Goal: Transaction & Acquisition: Register for event/course

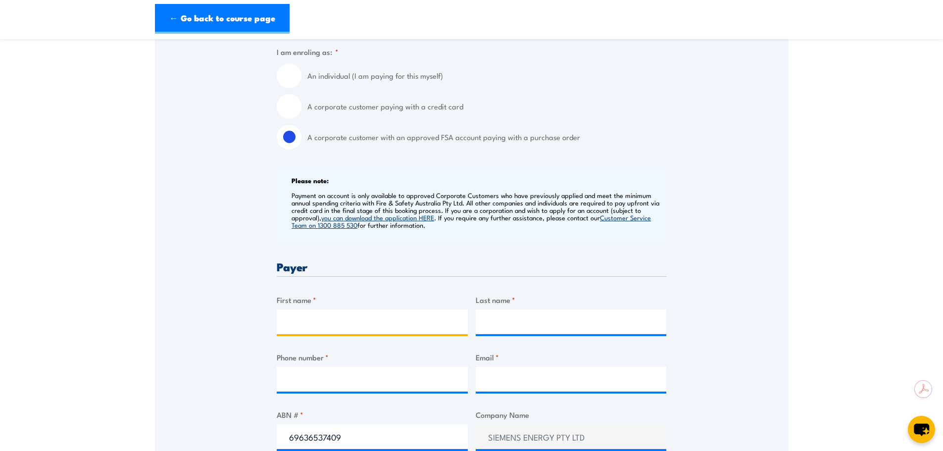
scroll to position [297, 0]
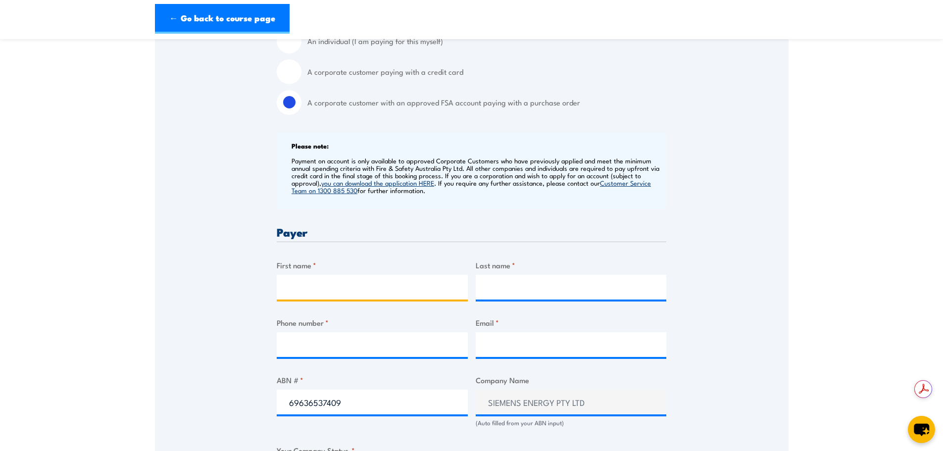
click at [361, 291] on input "First name *" at bounding box center [372, 287] width 191 height 25
type input "Lochlan"
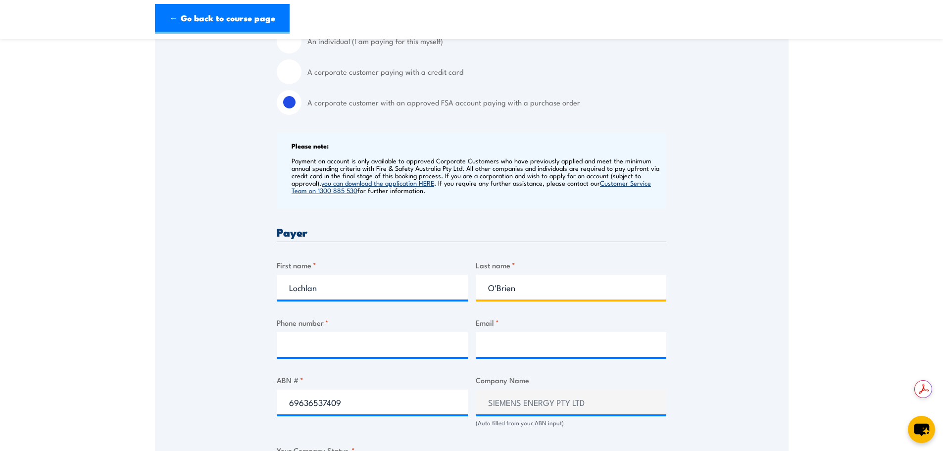
type input "O'Brien"
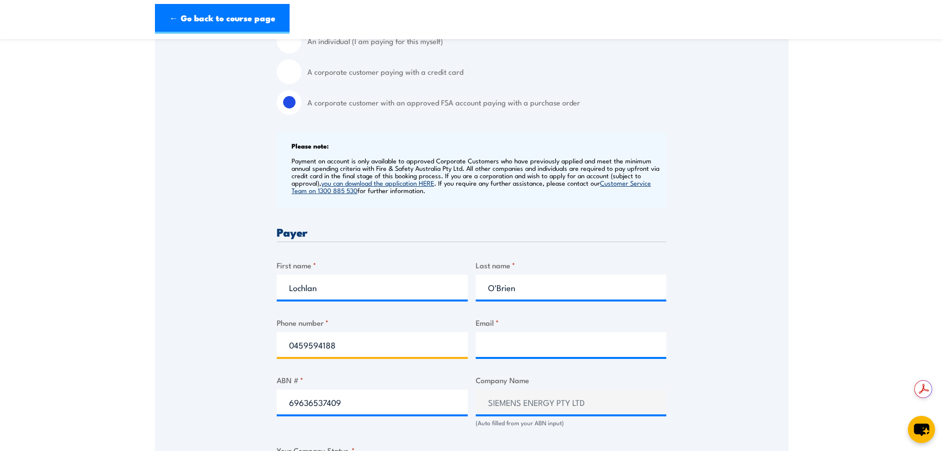
type input "0459594188"
paste input "lochlan.obrien.ext@siemens-energy.com"
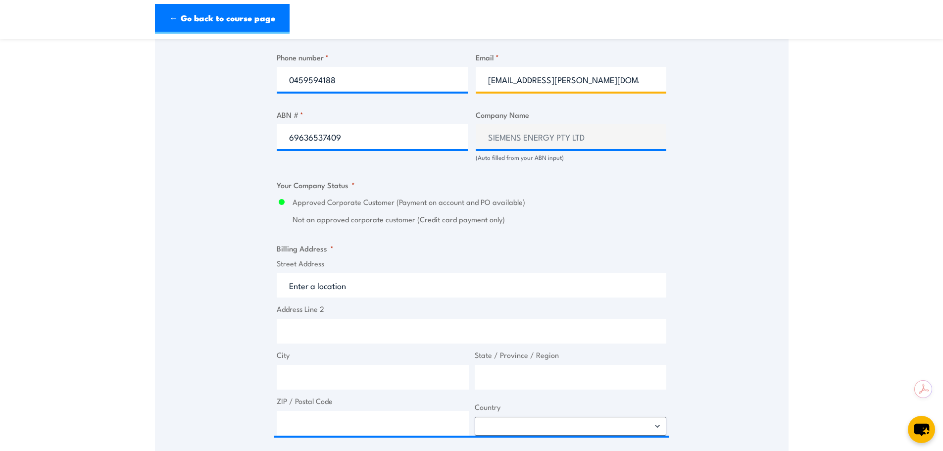
scroll to position [643, 0]
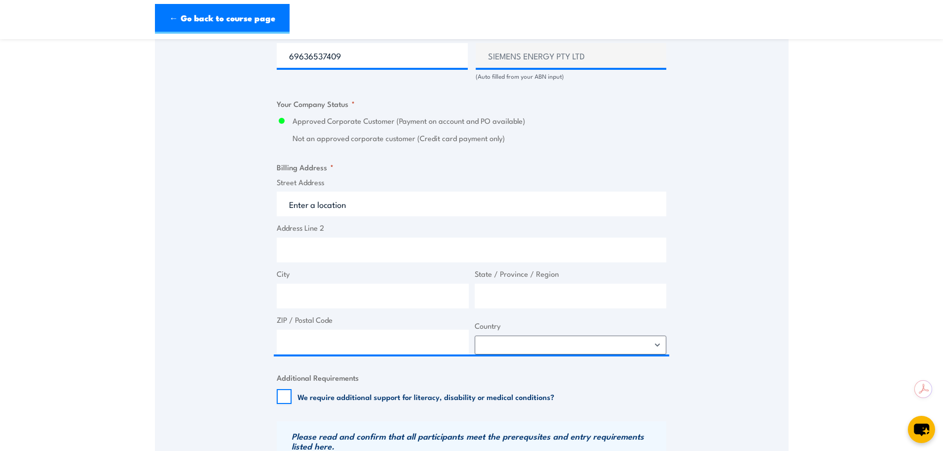
type input "lochlan.obrien.ext@siemens-energy.com"
click at [315, 234] on span "Address Line 2" at bounding box center [471, 242] width 395 height 40
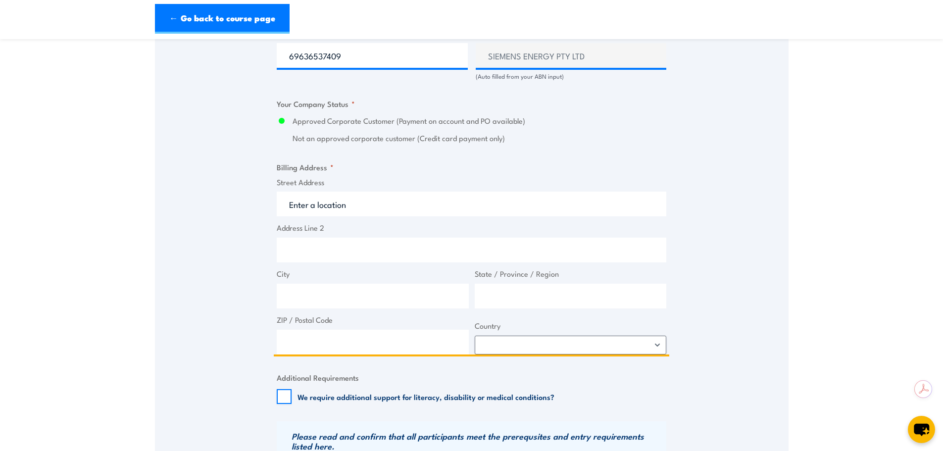
click at [327, 211] on input "Street Address" at bounding box center [471, 204] width 389 height 25
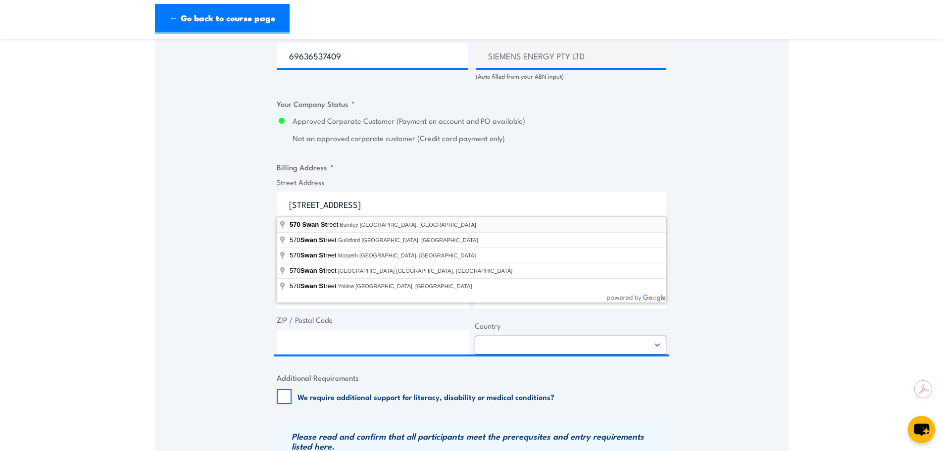
type input "570 Swan Street, Burnley VIC, Australia"
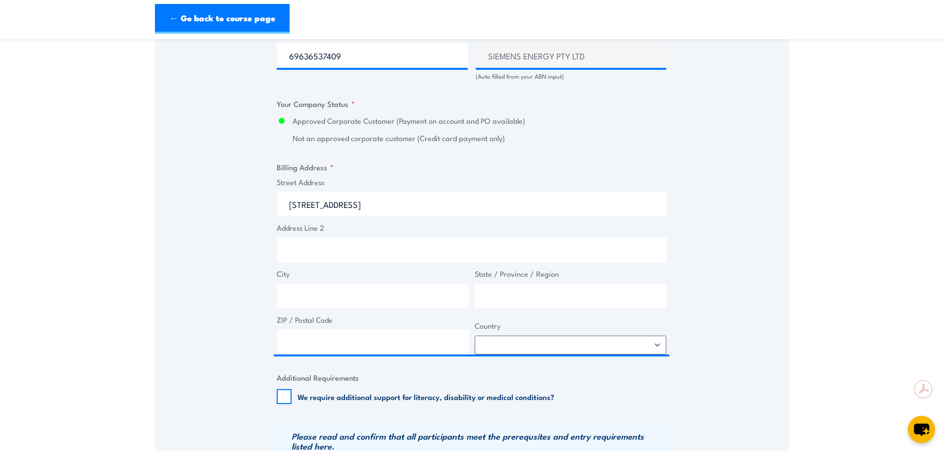
type input "570 Swan St"
type input "Burnley"
type input "Victoria"
type input "3121"
select select "Australia"
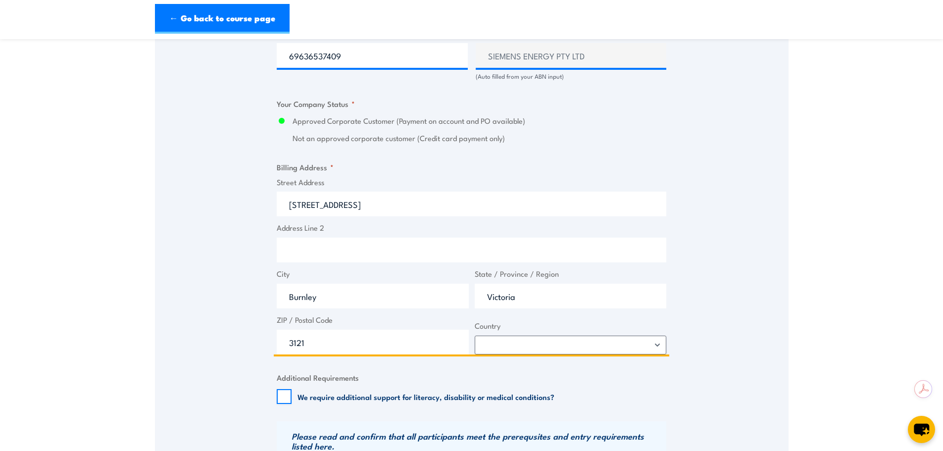
click at [333, 245] on input "Address Line 2" at bounding box center [471, 250] width 389 height 25
click at [328, 243] on input "Address Line 2" at bounding box center [471, 250] width 389 height 25
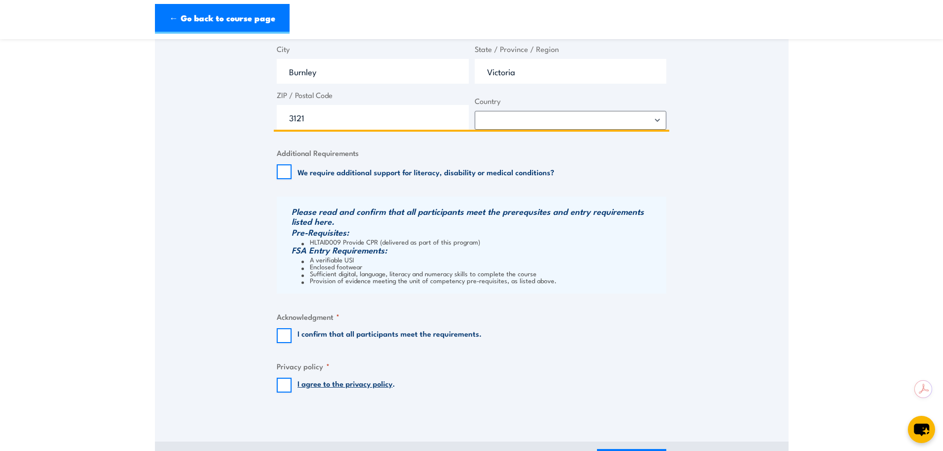
scroll to position [891, 0]
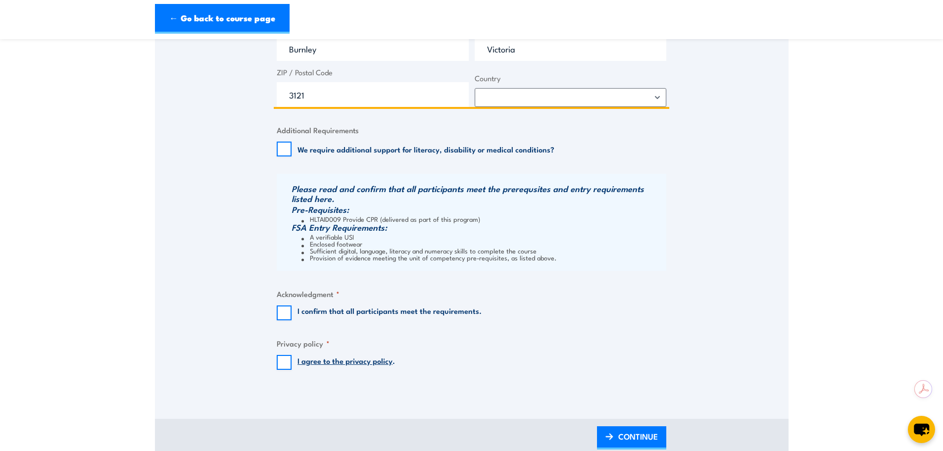
type input "Botannica 3, West Tower, Level 3"
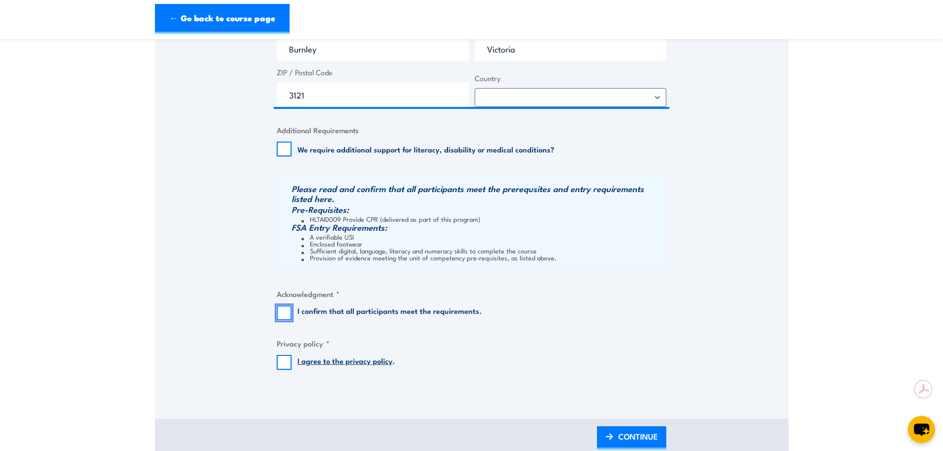
click at [282, 313] on input "I confirm that all participants meet the requirements." at bounding box center [284, 312] width 15 height 15
checkbox input "true"
click at [282, 364] on input "I agree to the privacy policy ." at bounding box center [284, 362] width 15 height 15
checkbox input "true"
click at [623, 433] on span "CONTINUE" at bounding box center [638, 436] width 40 height 26
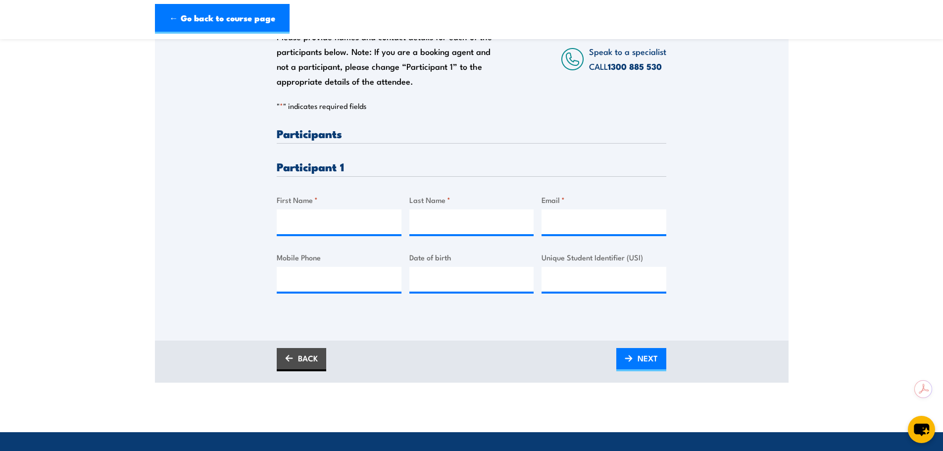
scroll to position [198, 0]
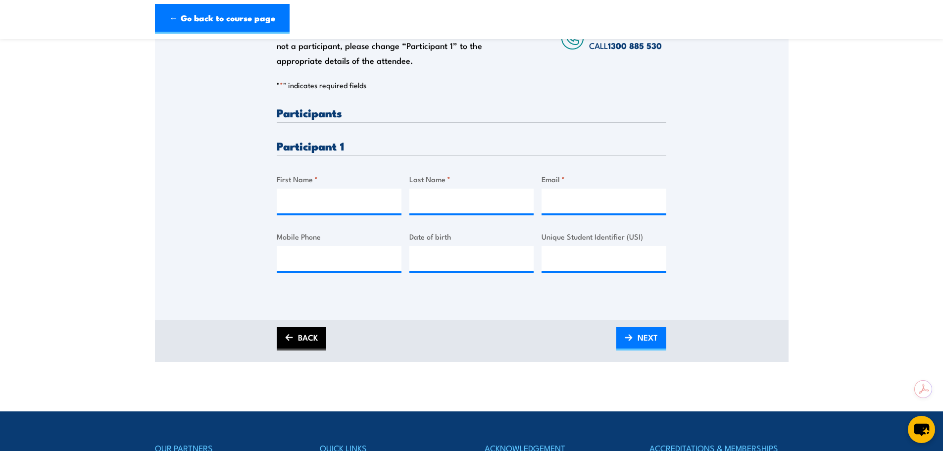
click at [313, 342] on link "BACK" at bounding box center [301, 338] width 49 height 23
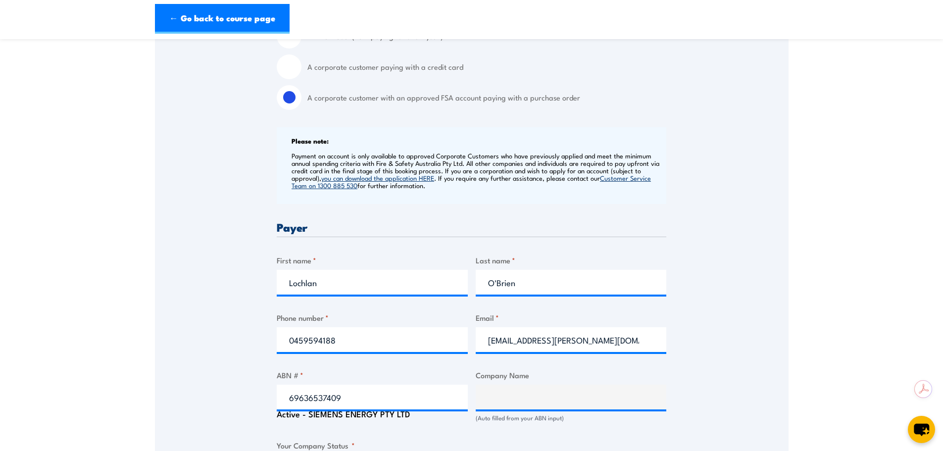
scroll to position [346, 0]
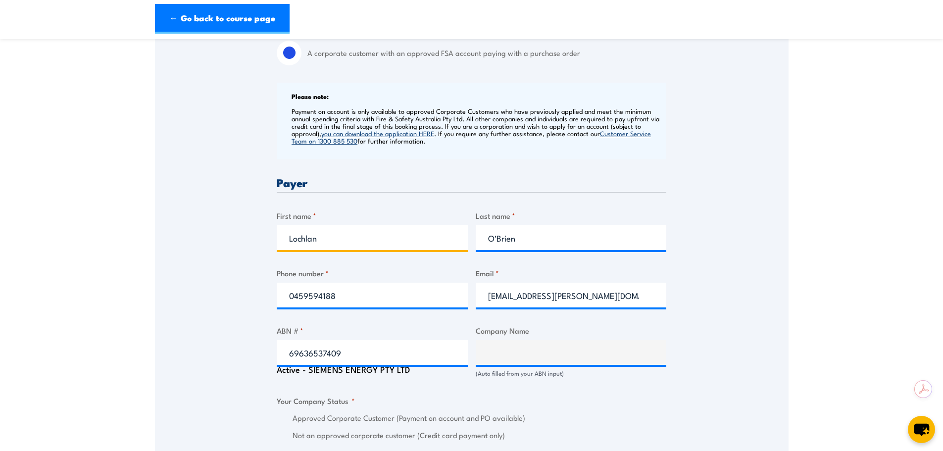
drag, startPoint x: 336, startPoint y: 236, endPoint x: 235, endPoint y: 225, distance: 101.6
click at [235, 225] on div "Speak to a specialist CALL 1300 885 530 CALL 1300 885 530 " * " indicates requi…" at bounding box center [471, 380] width 633 height 1110
type input "Sharon"
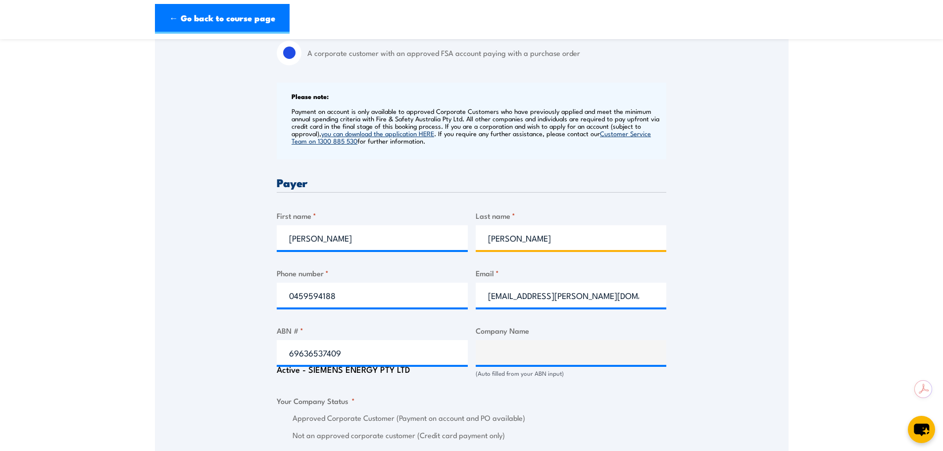
type input "Crowe"
type input "0438349306"
drag, startPoint x: 553, startPoint y: 297, endPoint x: 474, endPoint y: 296, distance: 79.2
click at [474, 296] on div "Billing details I am enroling as: * An individual (I am paying for this myself)…" at bounding box center [471, 430] width 389 height 1003
type input "sharon.crowe@siemens-energy.com"
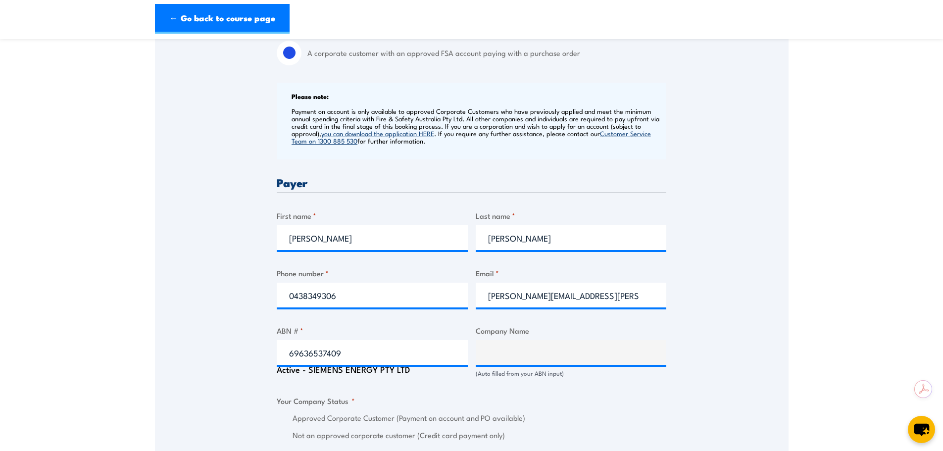
click at [772, 220] on div "Speak to a specialist CALL 1300 885 530 CALL 1300 885 530 " * " indicates requi…" at bounding box center [471, 380] width 633 height 1110
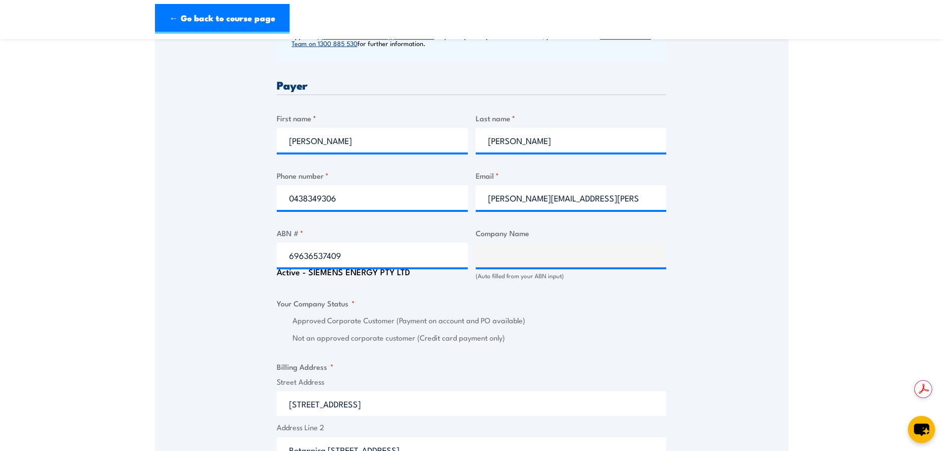
scroll to position [445, 0]
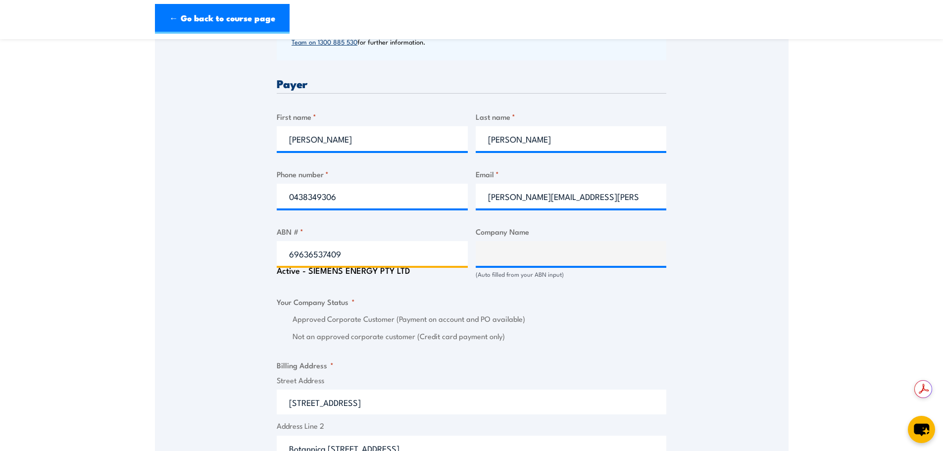
click at [362, 246] on input "69636537409" at bounding box center [372, 253] width 191 height 25
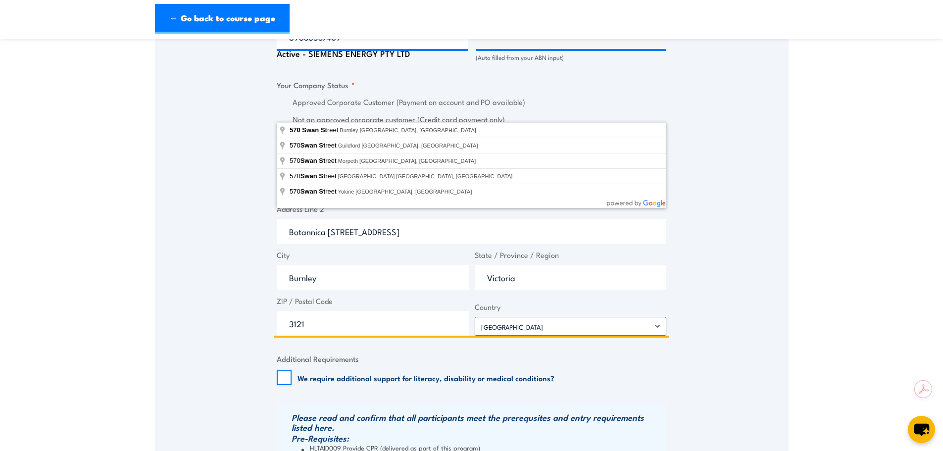
scroll to position [742, 0]
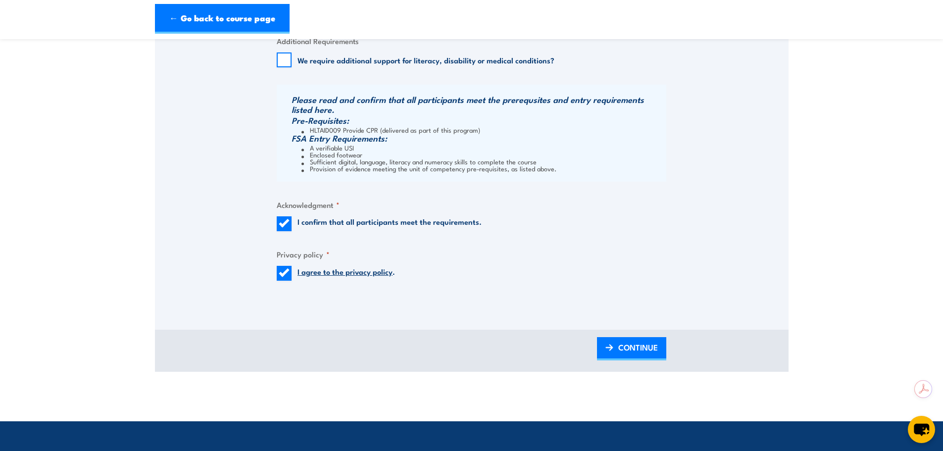
scroll to position [990, 0]
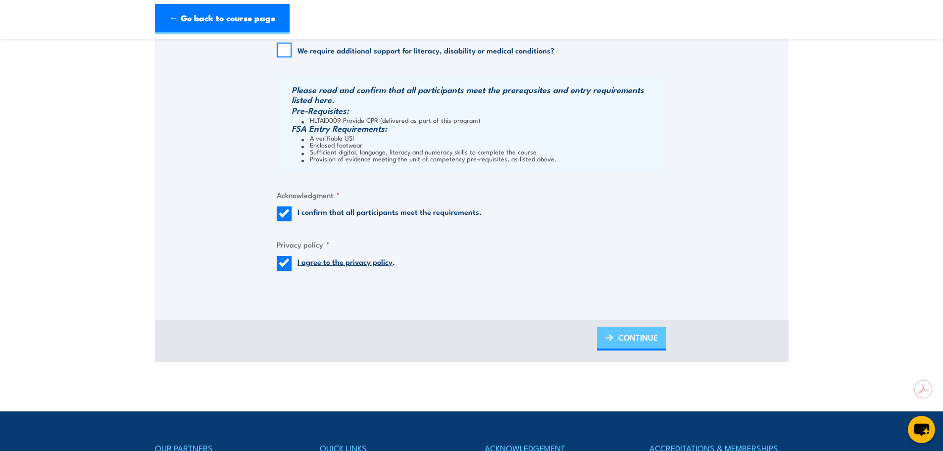
click at [631, 333] on span "CONTINUE" at bounding box center [638, 337] width 40 height 26
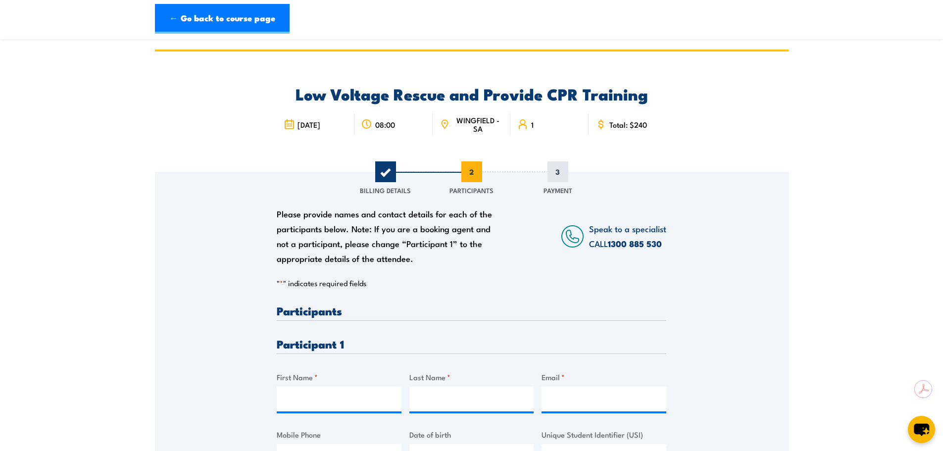
scroll to position [99, 0]
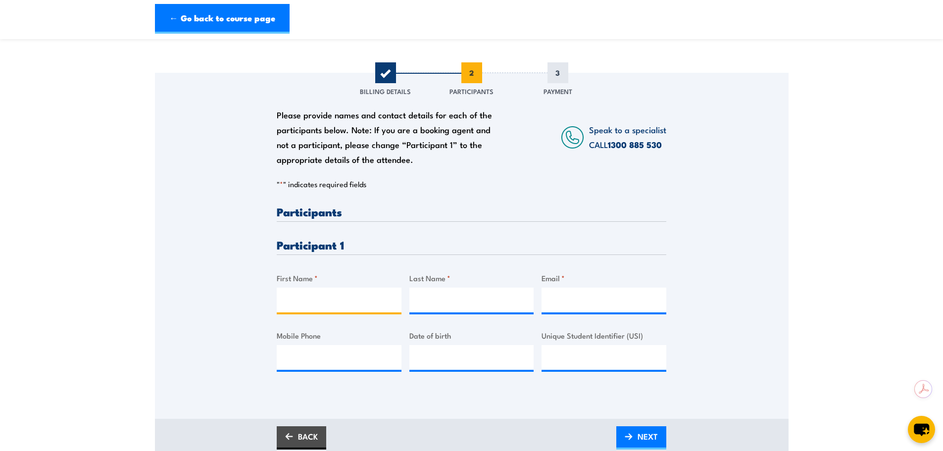
click at [353, 296] on input "First Name *" at bounding box center [339, 300] width 125 height 25
type input "Lochlan"
type input "O'Brien"
paste input "lochlan.obrien.ext@siemens-energy.com"
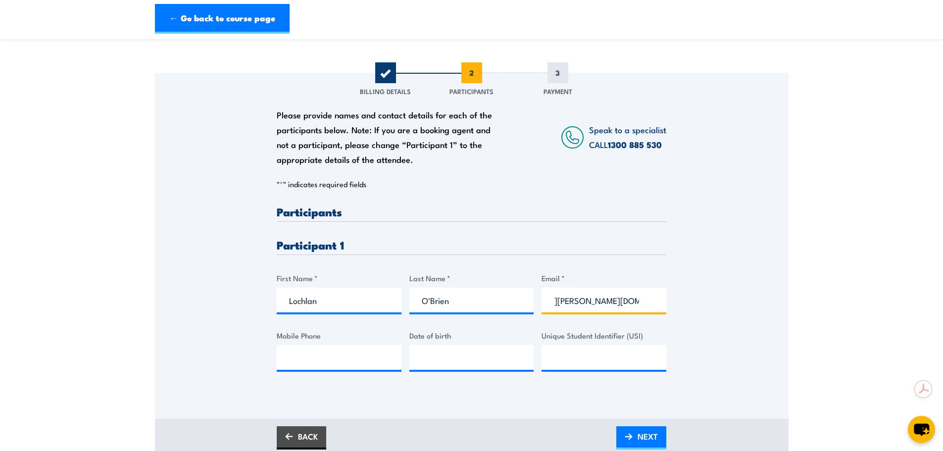
scroll to position [0, 0]
type input "lochlan.obrien.ext@siemens-energy.com"
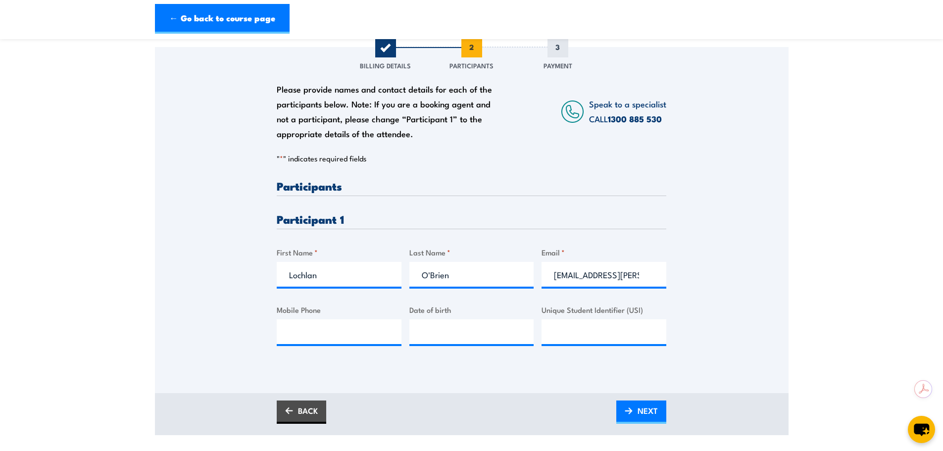
scroll to position [148, 0]
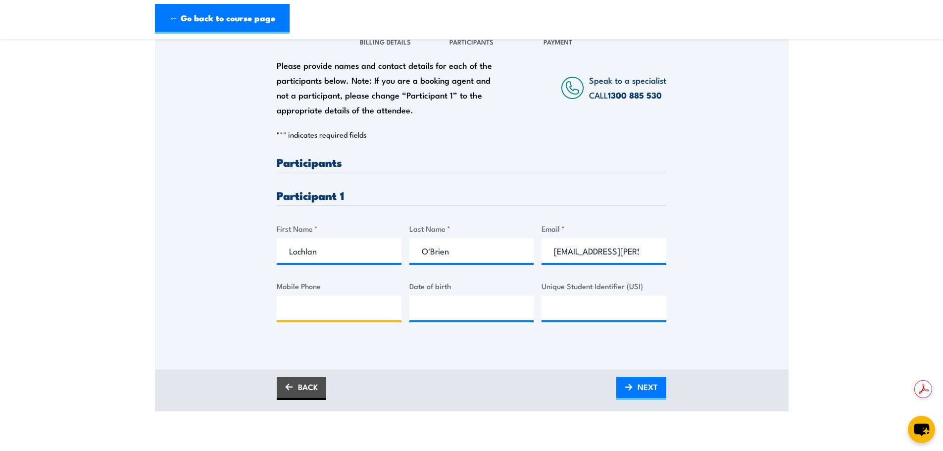
click at [310, 308] on input "Mobile Phone" at bounding box center [339, 307] width 125 height 25
paste input "0459594188"
type input "0459594188"
click at [477, 308] on input "__/__/____" at bounding box center [471, 307] width 125 height 25
click at [423, 310] on input "__/__/____" at bounding box center [471, 307] width 125 height 25
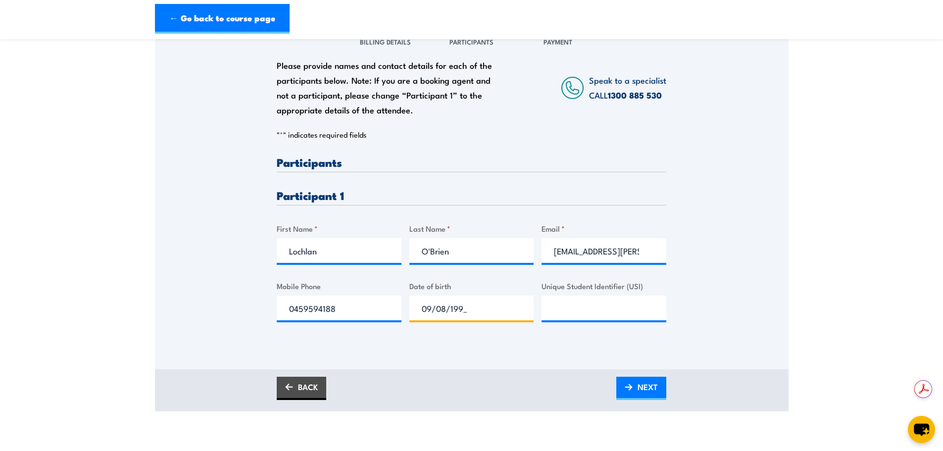
type input "09/08/1997"
click at [579, 317] on input "Unique Student Identifier (USI)" at bounding box center [603, 307] width 125 height 25
paste input "M7Z5KV3EFE"
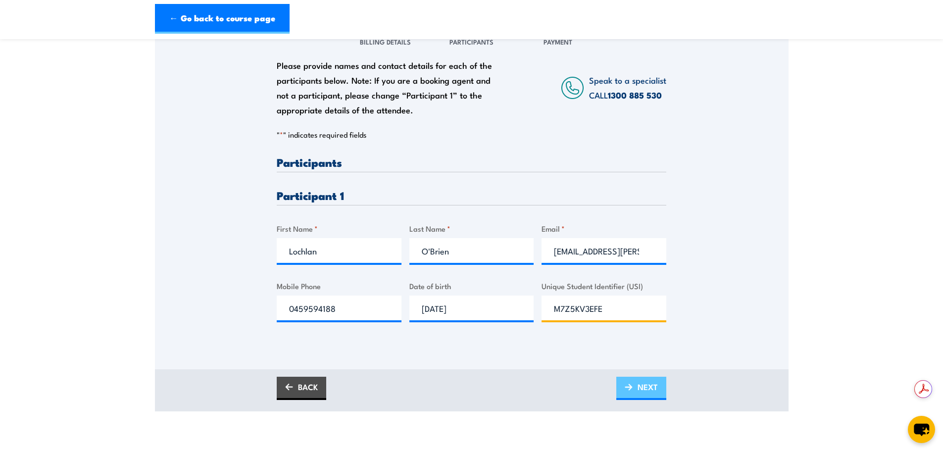
type input "M7Z5KV3EFE"
click at [635, 387] on link "NEXT" at bounding box center [641, 388] width 50 height 23
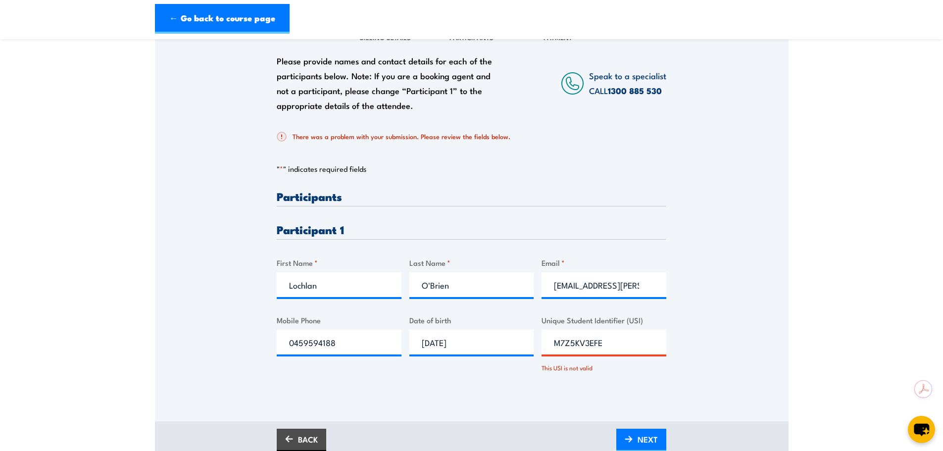
scroll to position [198, 0]
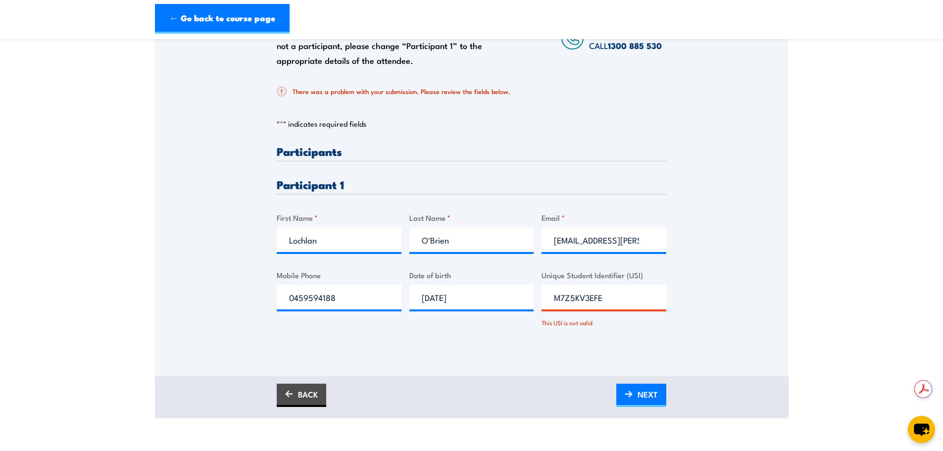
drag, startPoint x: 619, startPoint y: 300, endPoint x: 496, endPoint y: 295, distance: 122.8
click at [502, 296] on div "Please provide names and contact details for each of the participants below. No…" at bounding box center [471, 244] width 389 height 199
click at [623, 390] on link "NEXT" at bounding box center [641, 395] width 50 height 23
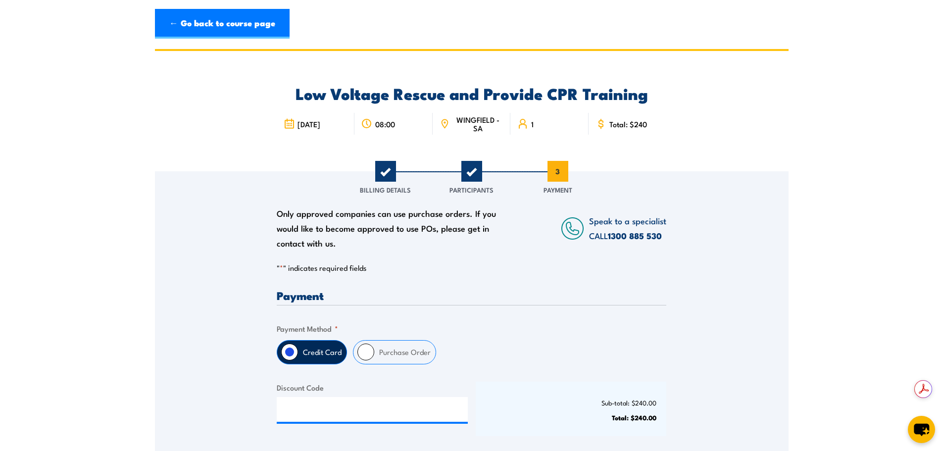
scroll to position [0, 0]
click at [374, 352] on label "Purchase Order" at bounding box center [404, 352] width 61 height 23
click at [374, 352] on input "Purchase Order" at bounding box center [365, 352] width 17 height 17
radio input "true"
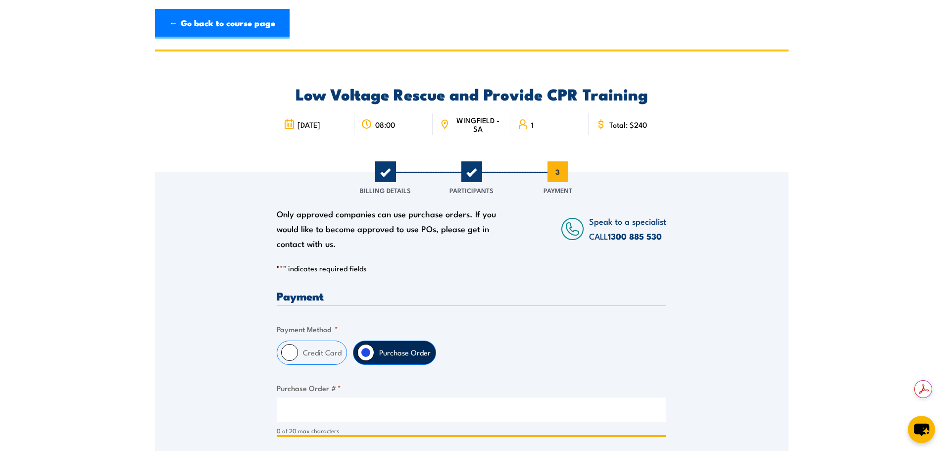
click at [313, 411] on input "Purchase Order # *" at bounding box center [471, 409] width 389 height 25
paste input "3000297276"
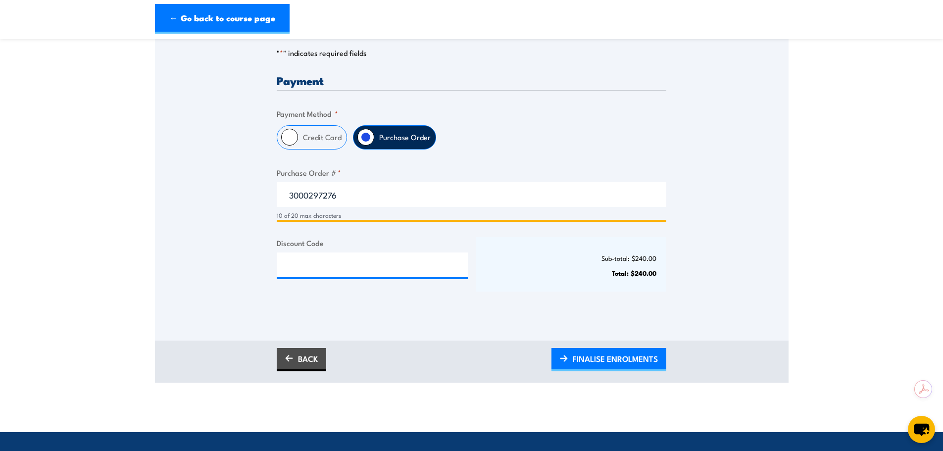
scroll to position [247, 0]
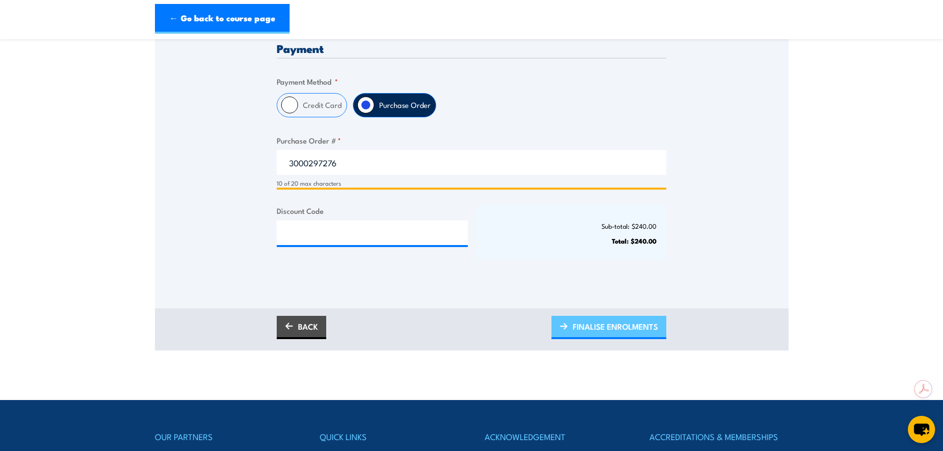
type input "3000297276"
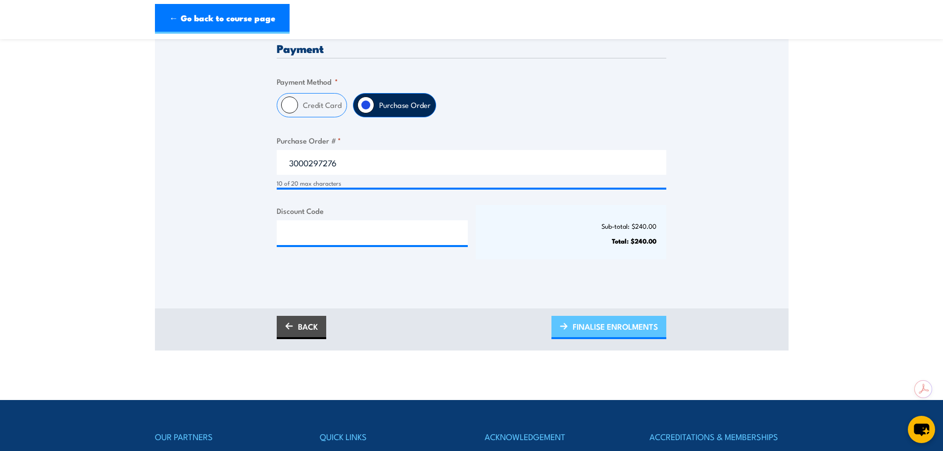
click at [587, 324] on span "FINALISE ENROLMENTS" at bounding box center [615, 326] width 85 height 26
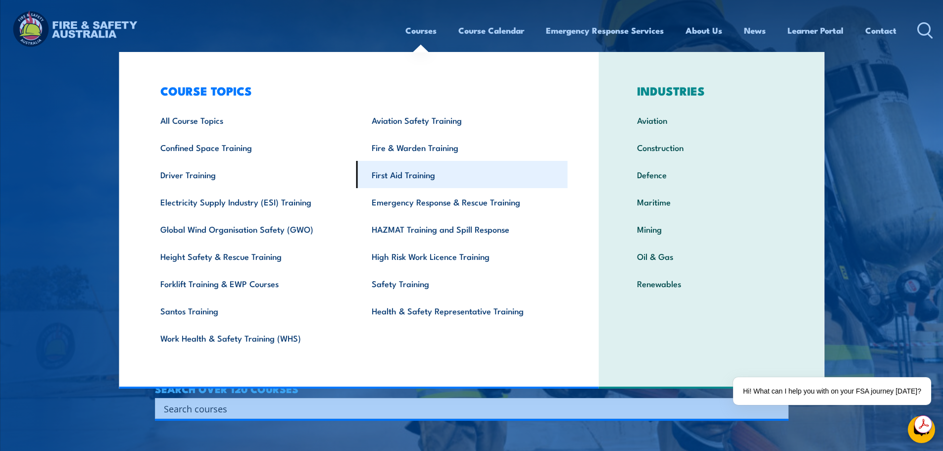
click at [395, 173] on link "First Aid Training" at bounding box center [461, 174] width 211 height 27
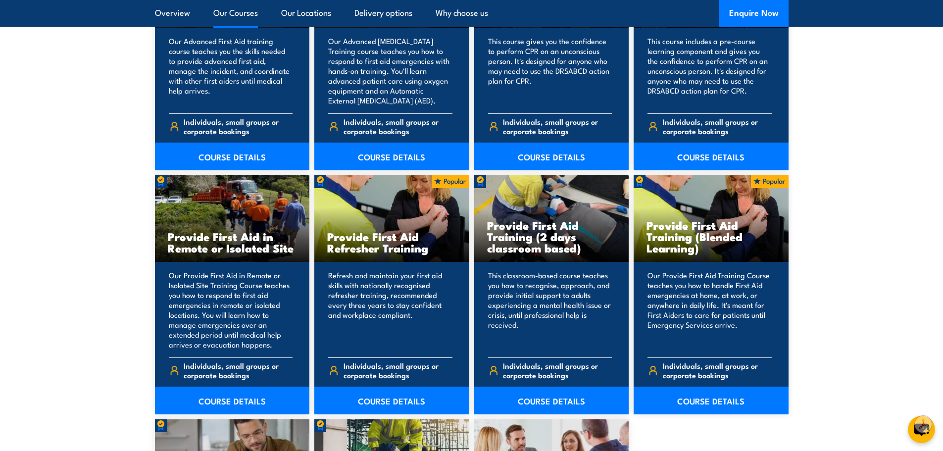
scroll to position [1386, 0]
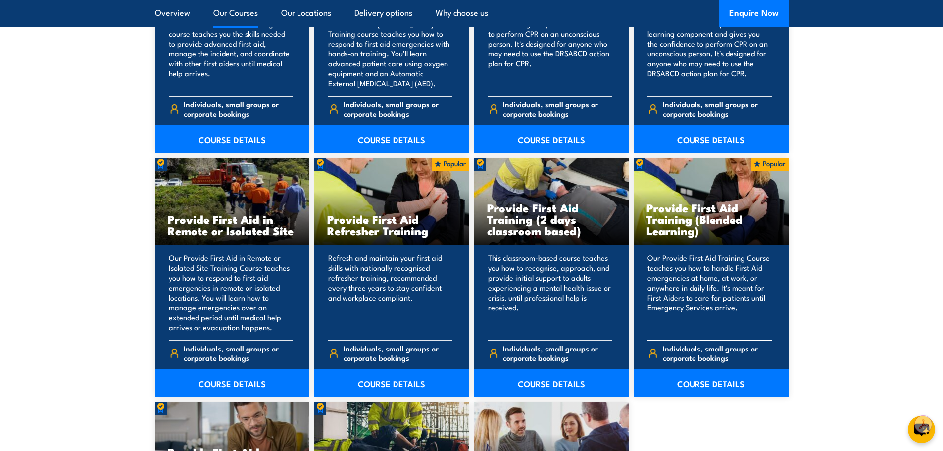
click at [717, 388] on link "COURSE DETAILS" at bounding box center [710, 383] width 155 height 28
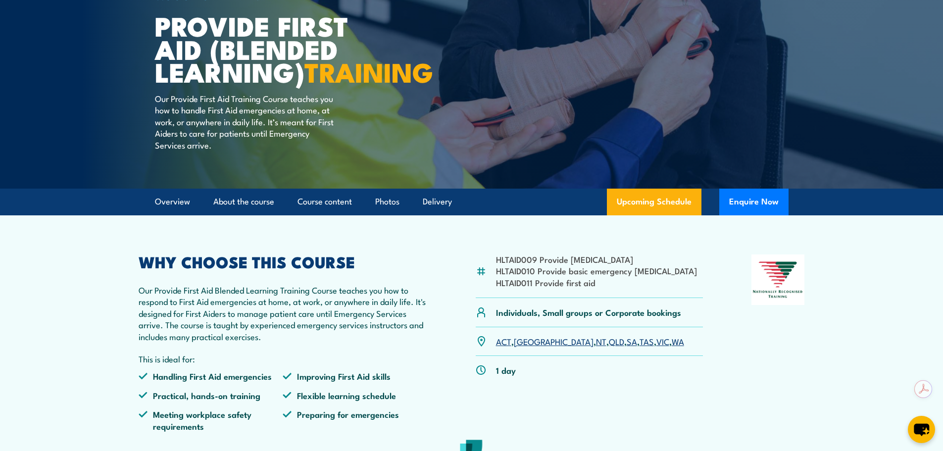
scroll to position [99, 0]
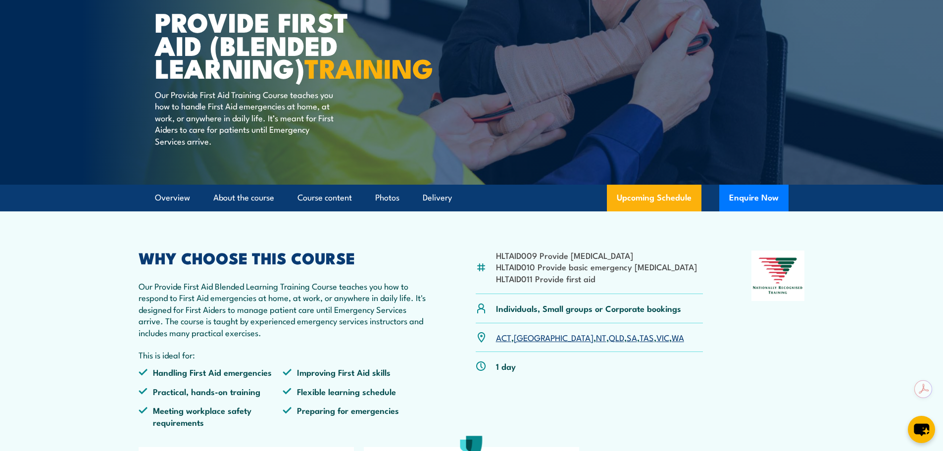
click at [672, 343] on link "WA" at bounding box center [678, 337] width 12 height 12
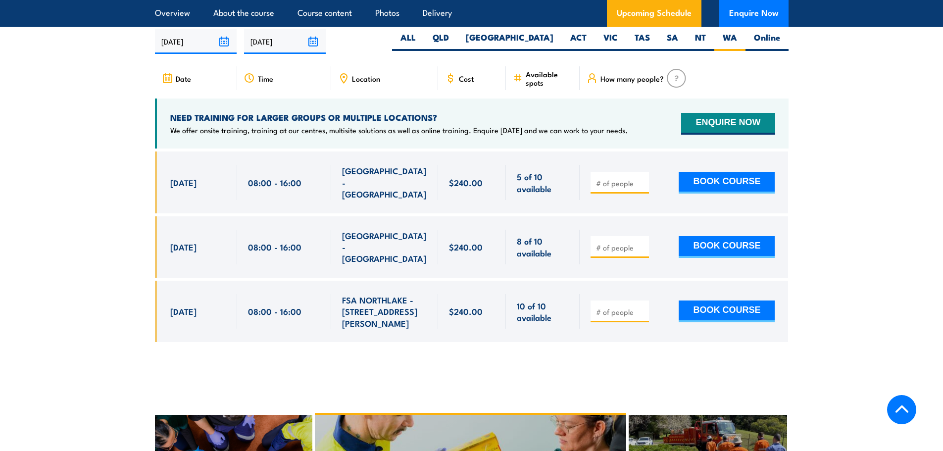
scroll to position [1961, 0]
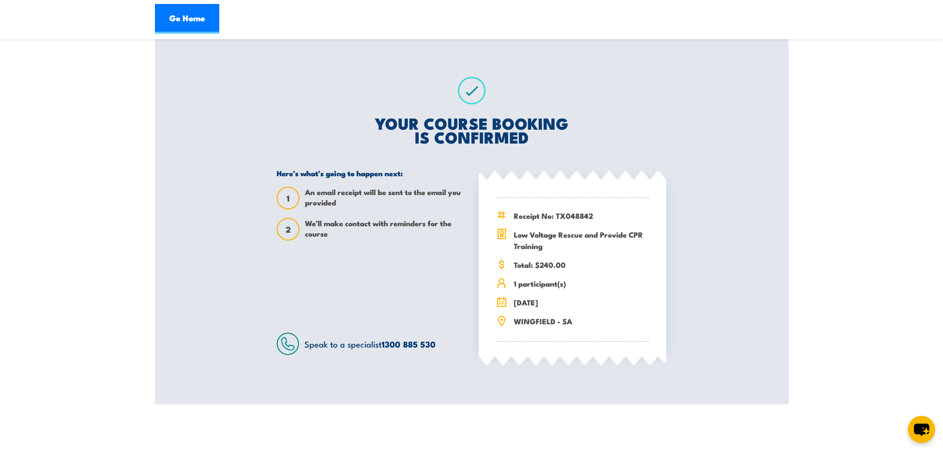
scroll to position [148, 0]
